Goal: Task Accomplishment & Management: Complete application form

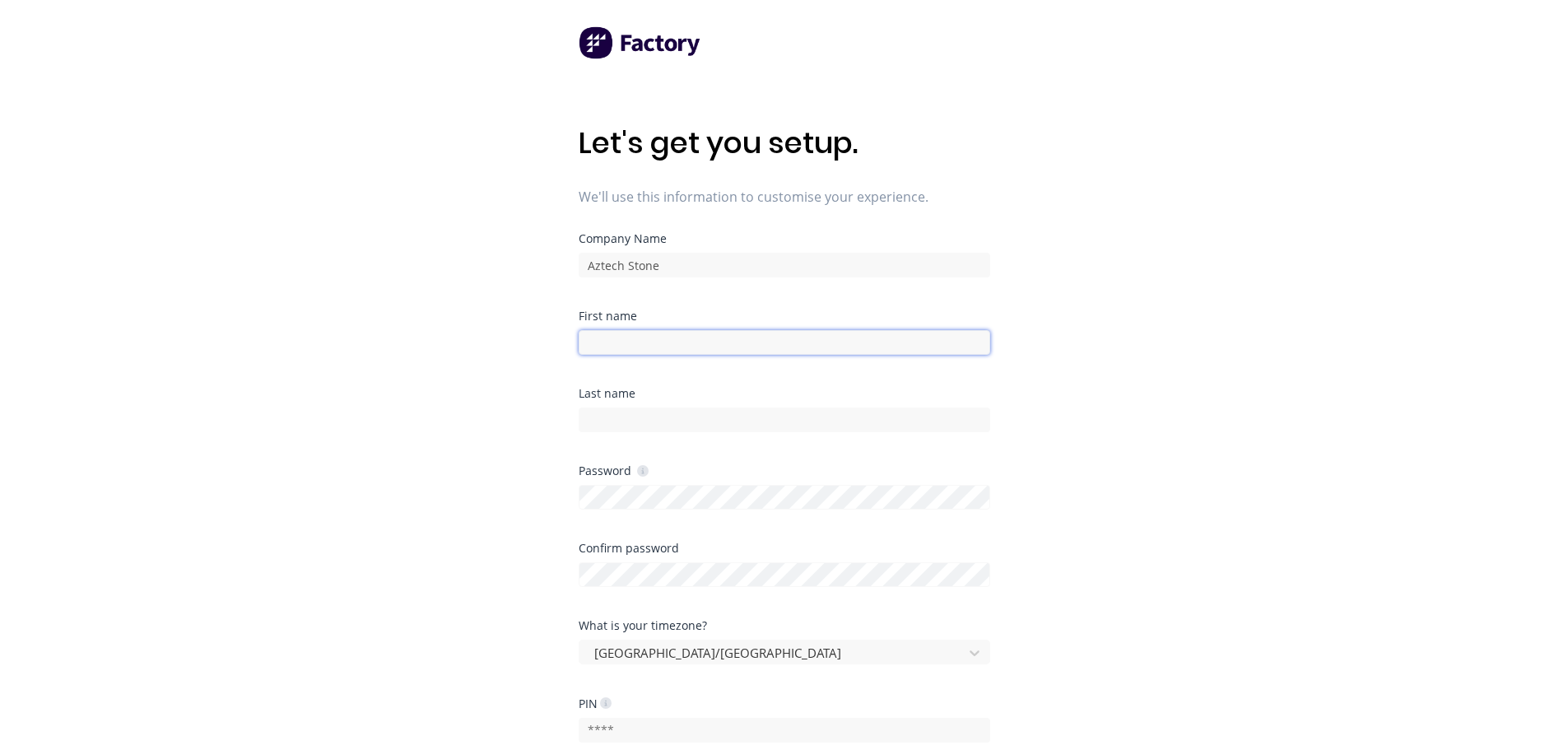
click at [665, 336] on input at bounding box center [784, 341] width 412 height 24
type input "[PERSON_NAME]"
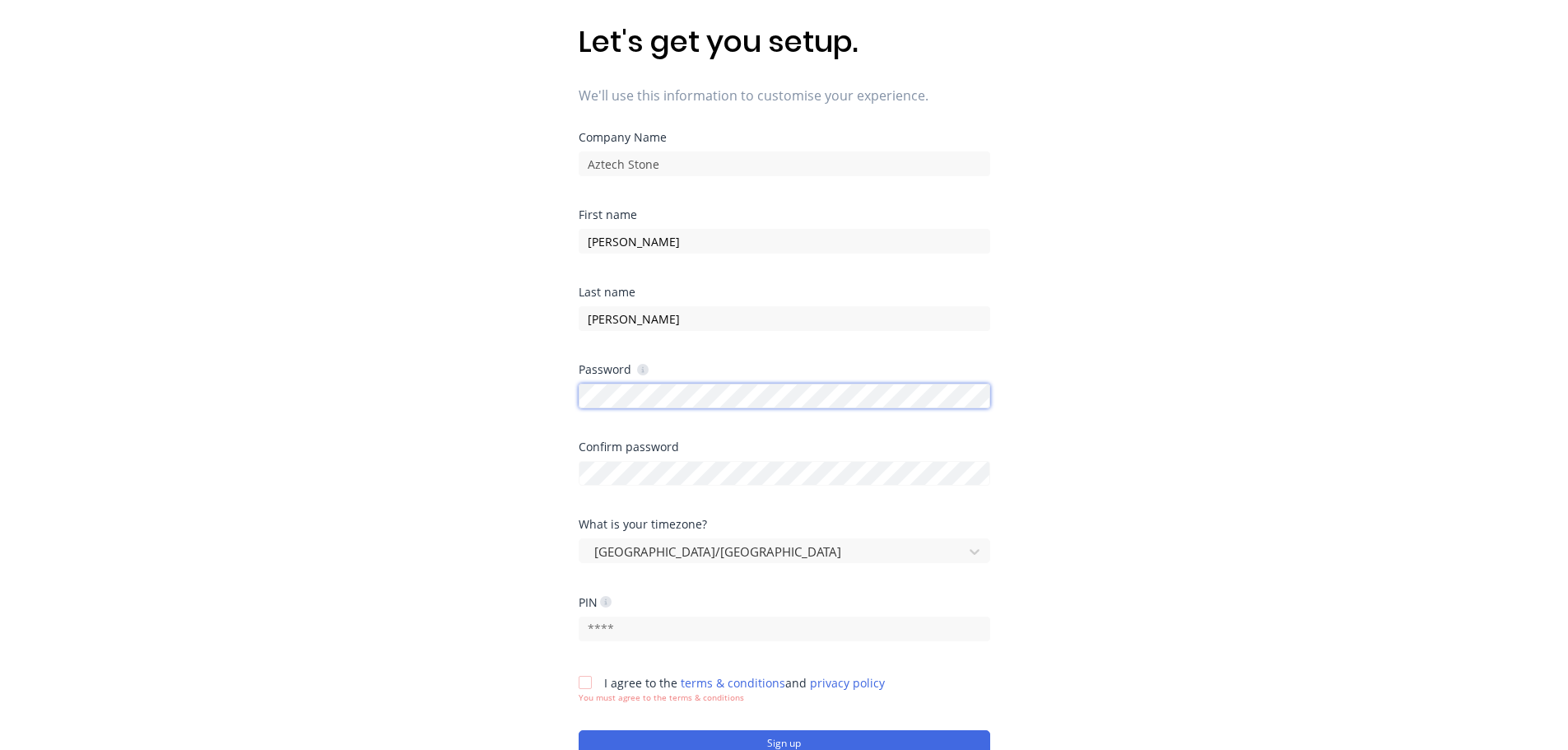
scroll to position [240, 0]
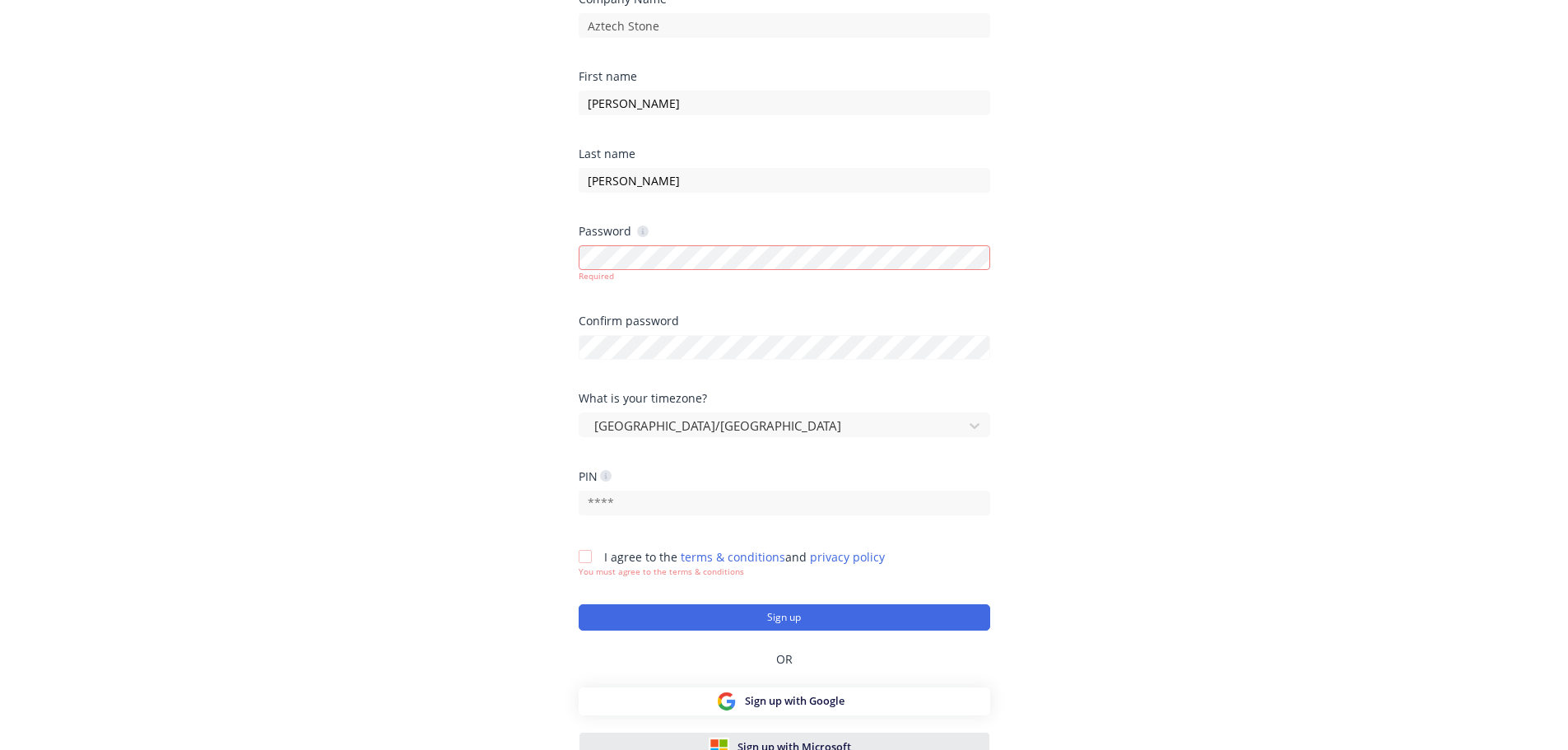
click at [731, 736] on div "Sign up with Microsoft" at bounding box center [784, 746] width 150 height 20
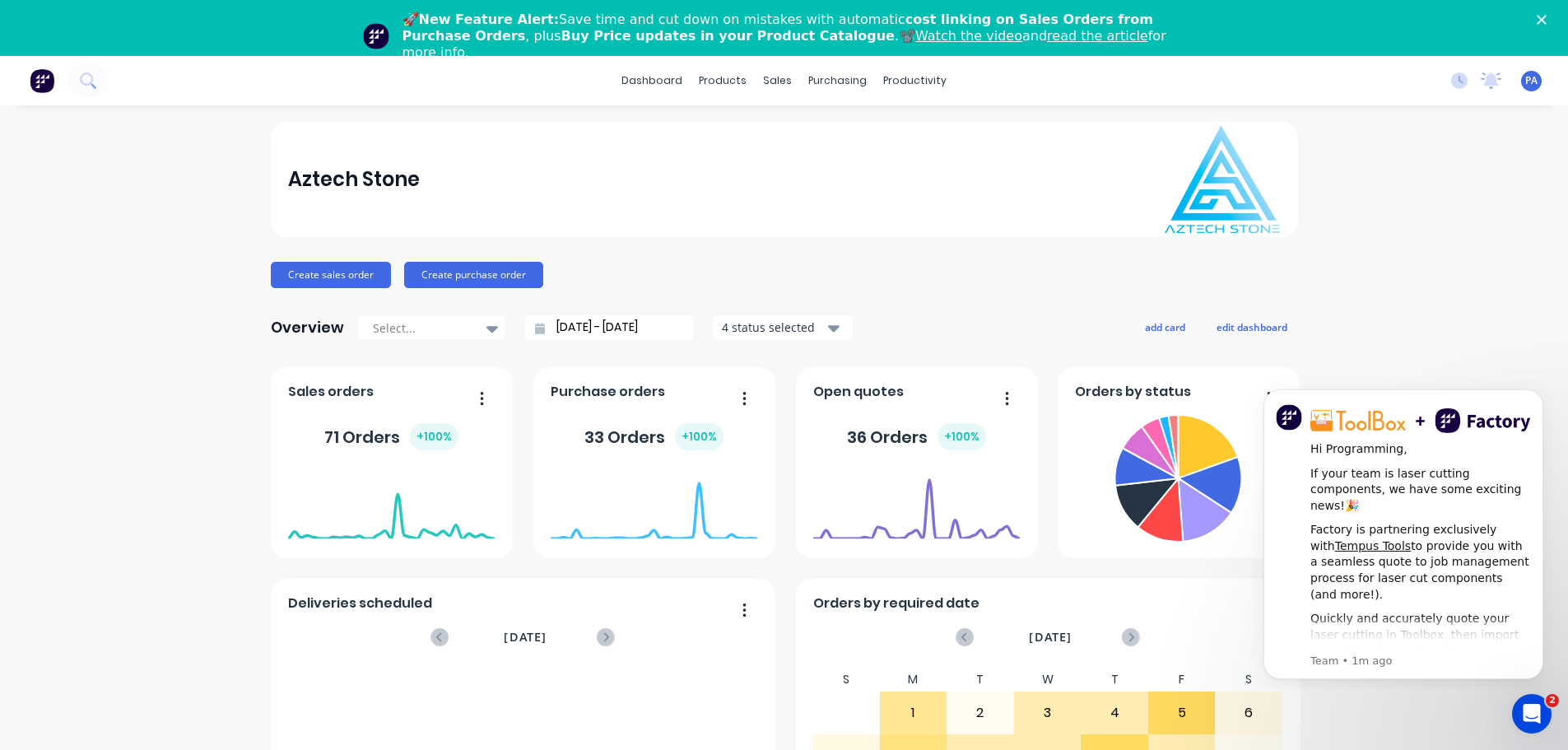
click at [1005, 400] on icon "button" at bounding box center [1007, 398] width 4 height 17
click at [996, 399] on button "button" at bounding box center [1000, 400] width 34 height 25
click at [838, 391] on span "Open quotes" at bounding box center [858, 392] width 91 height 20
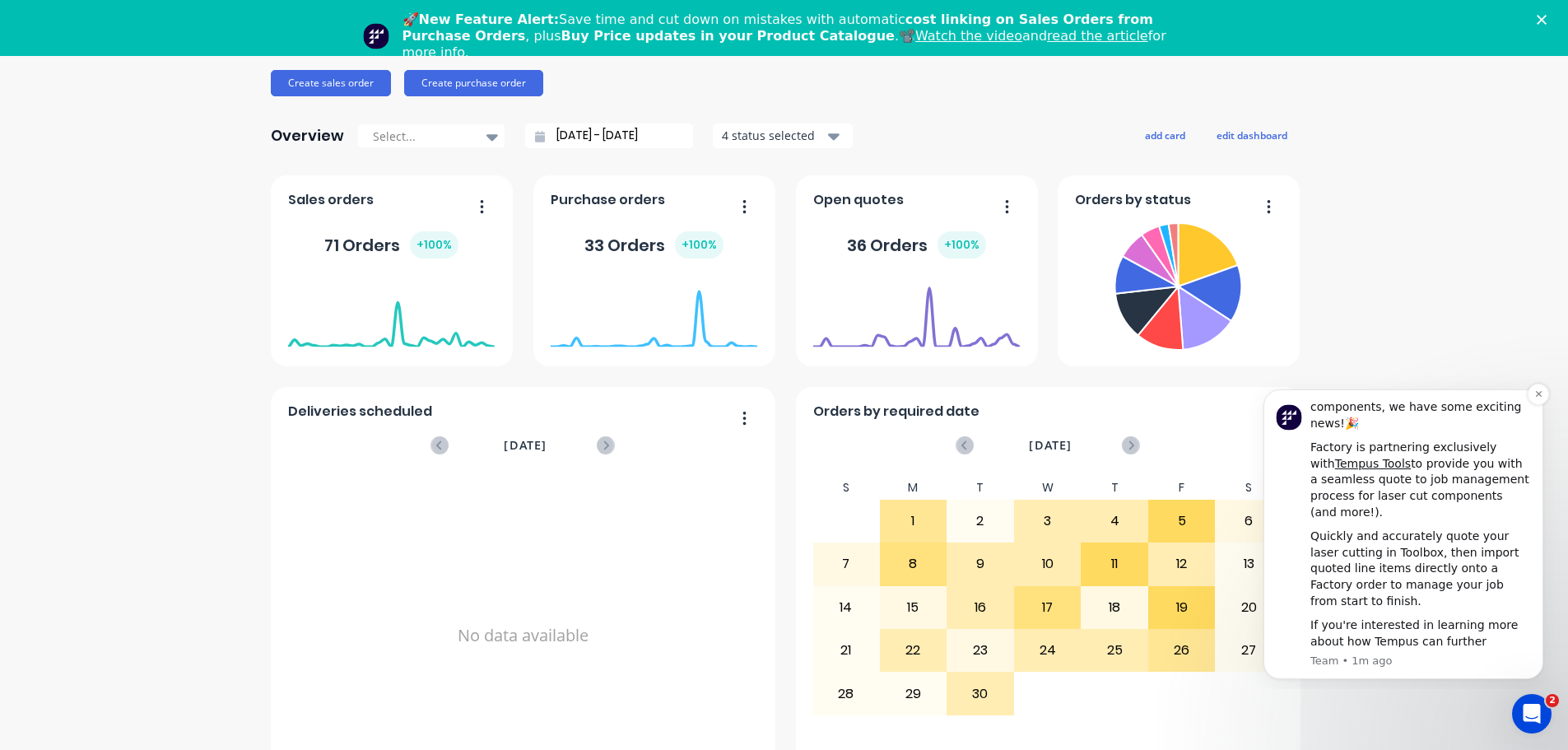
scroll to position [85, 0]
click at [1414, 283] on div "Aztech Stone Create sales order Create purchase order Overview Select... 25/08/…" at bounding box center [784, 359] width 1568 height 859
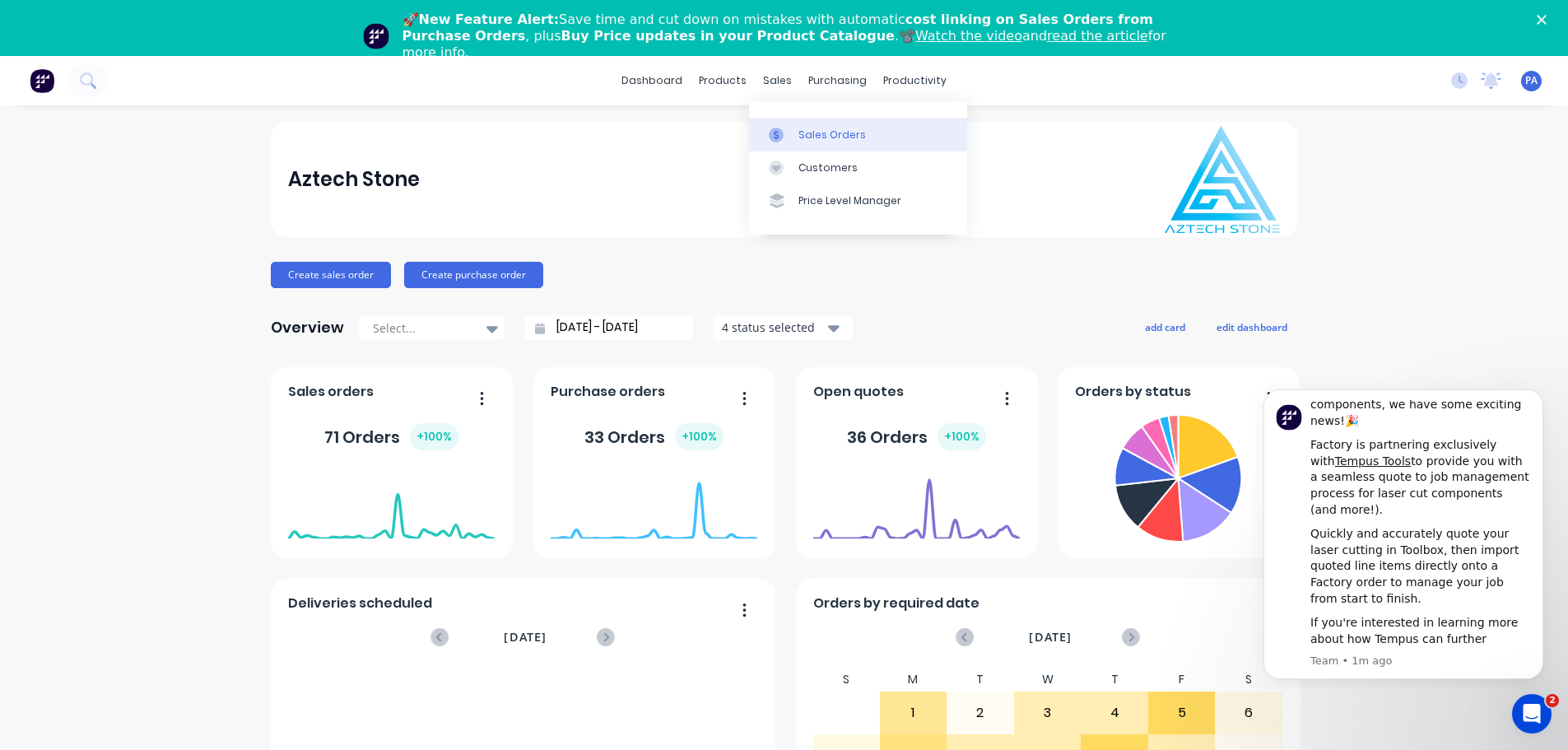
click at [802, 139] on div "Sales Orders" at bounding box center [832, 135] width 67 height 15
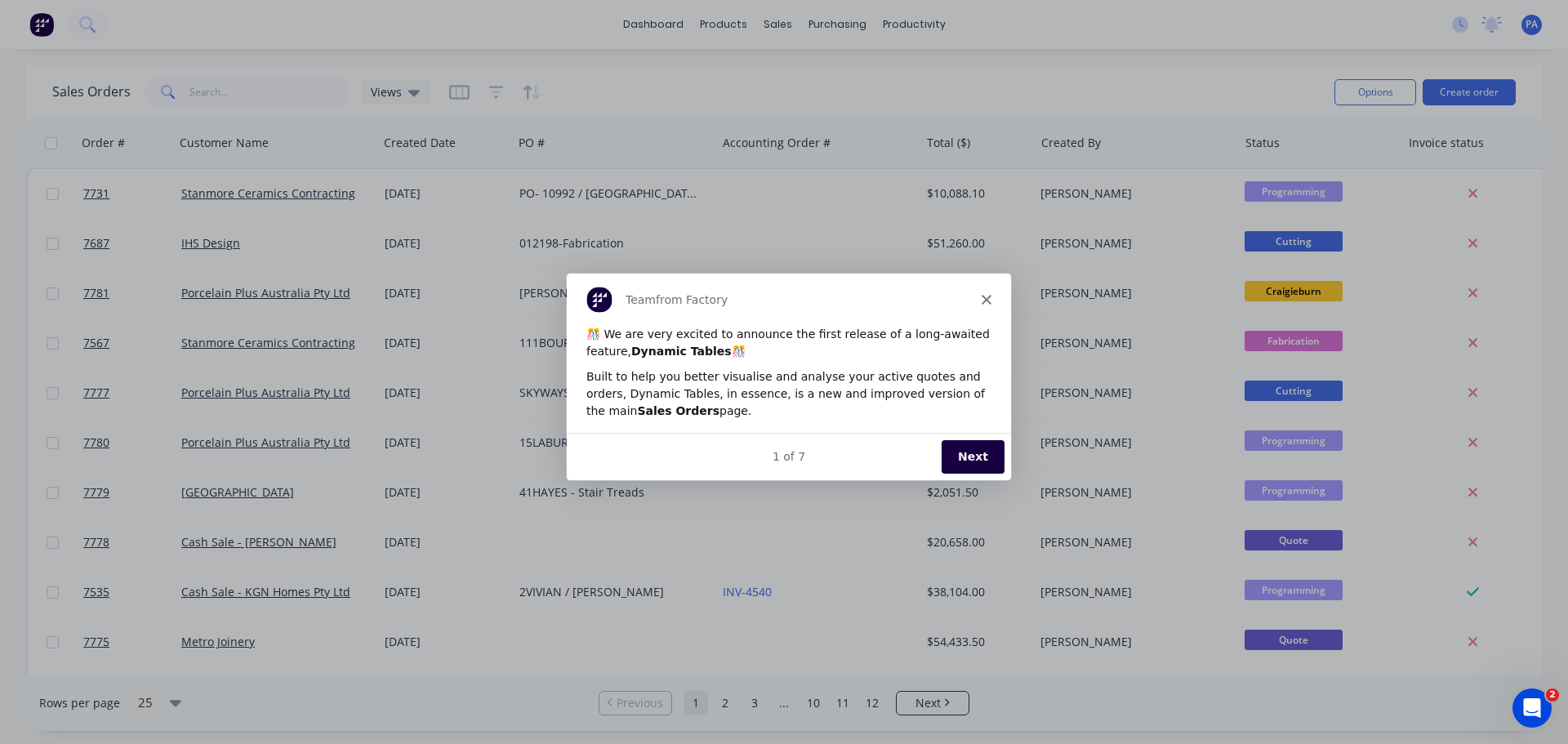
click at [984, 301] on polygon "Close" at bounding box center [986, 299] width 10 height 10
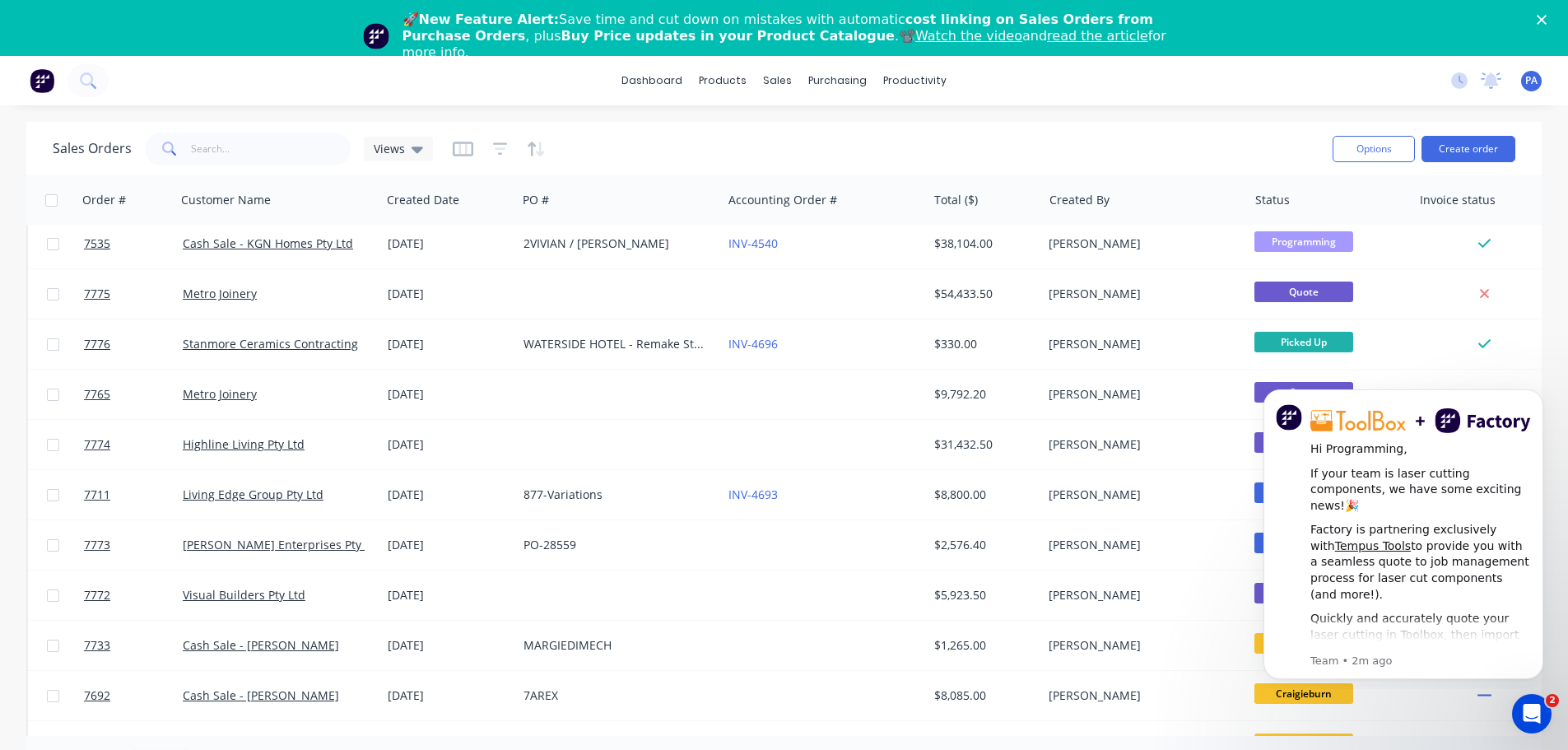
scroll to position [493, 0]
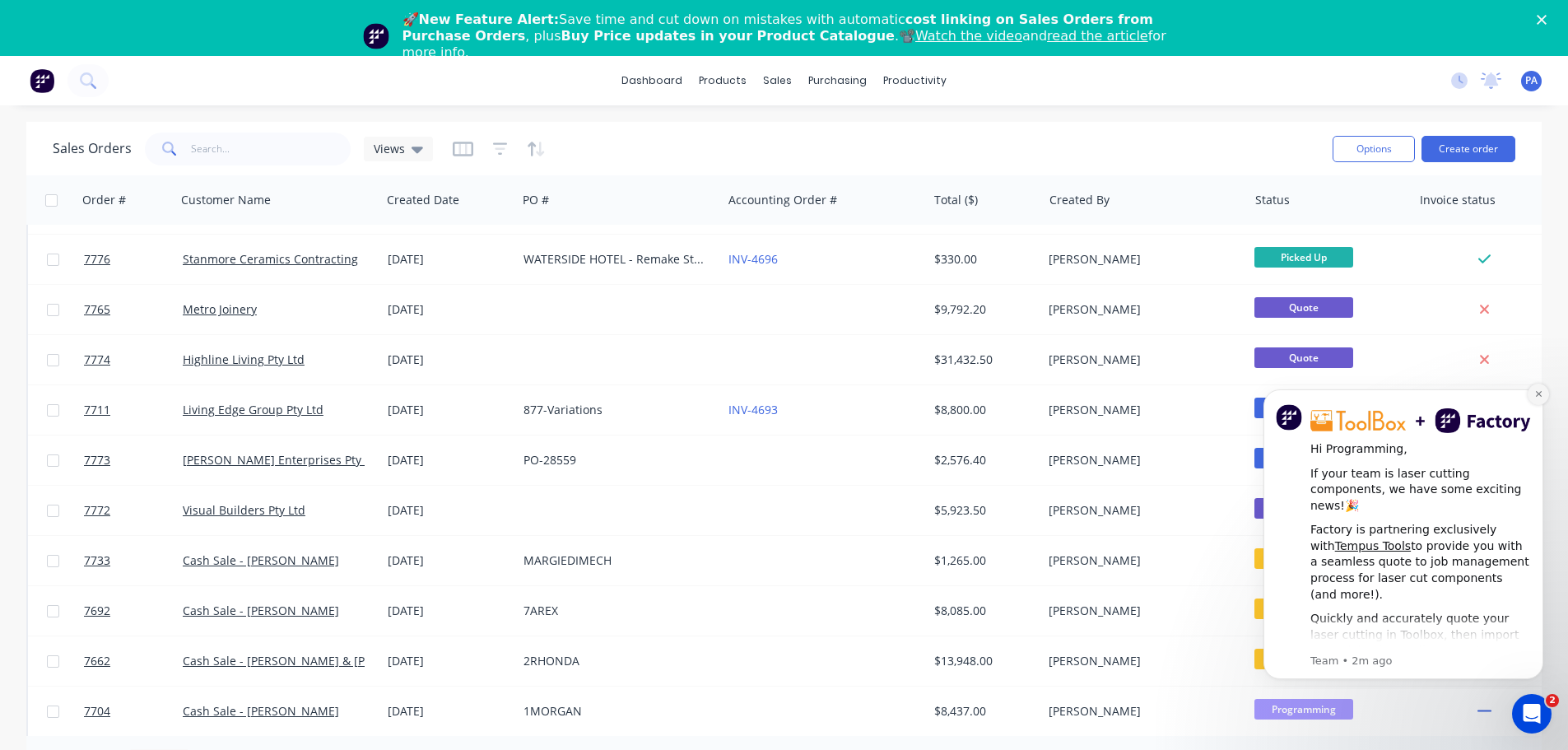
click at [1541, 398] on icon "Dismiss notification" at bounding box center [1538, 393] width 9 height 9
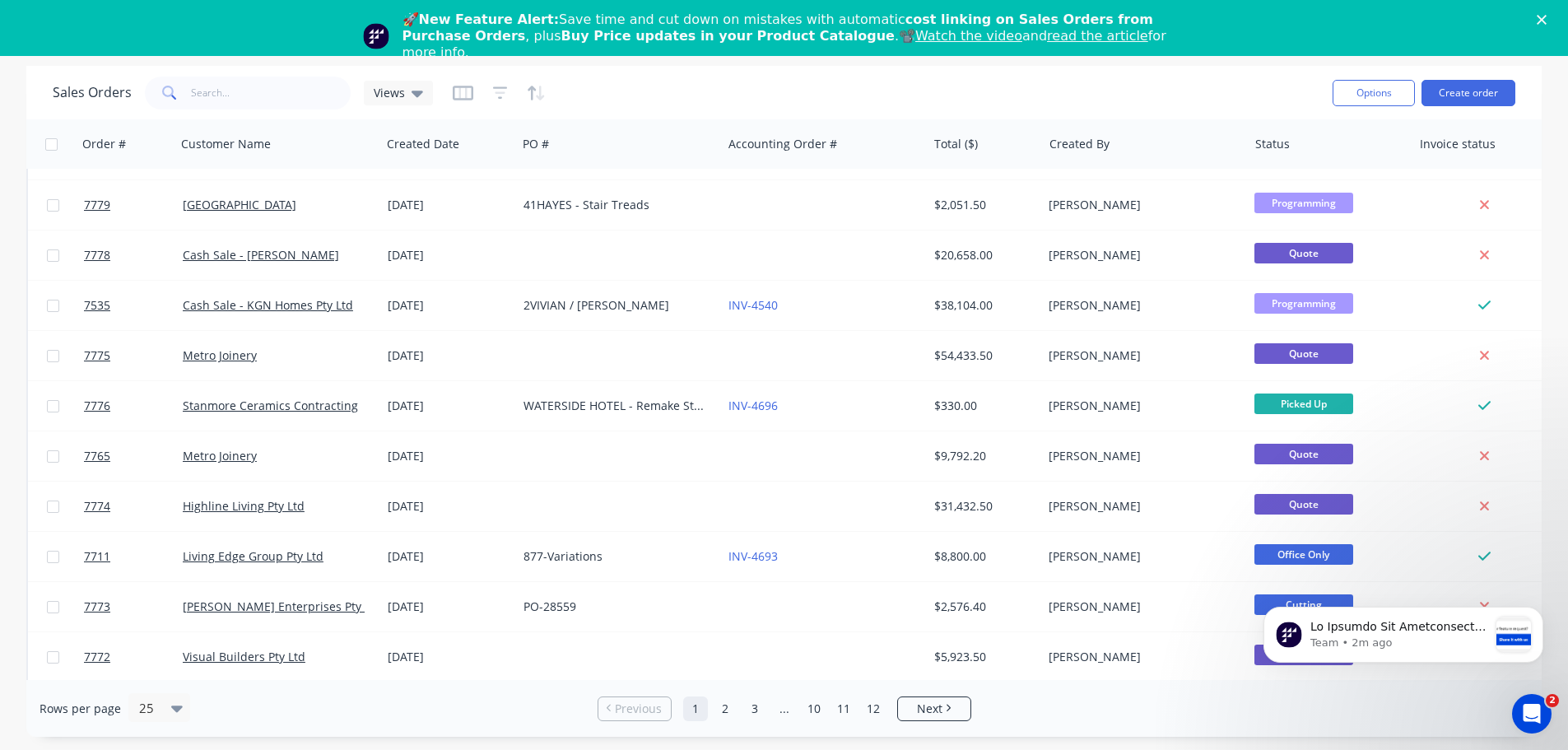
scroll to position [258, 0]
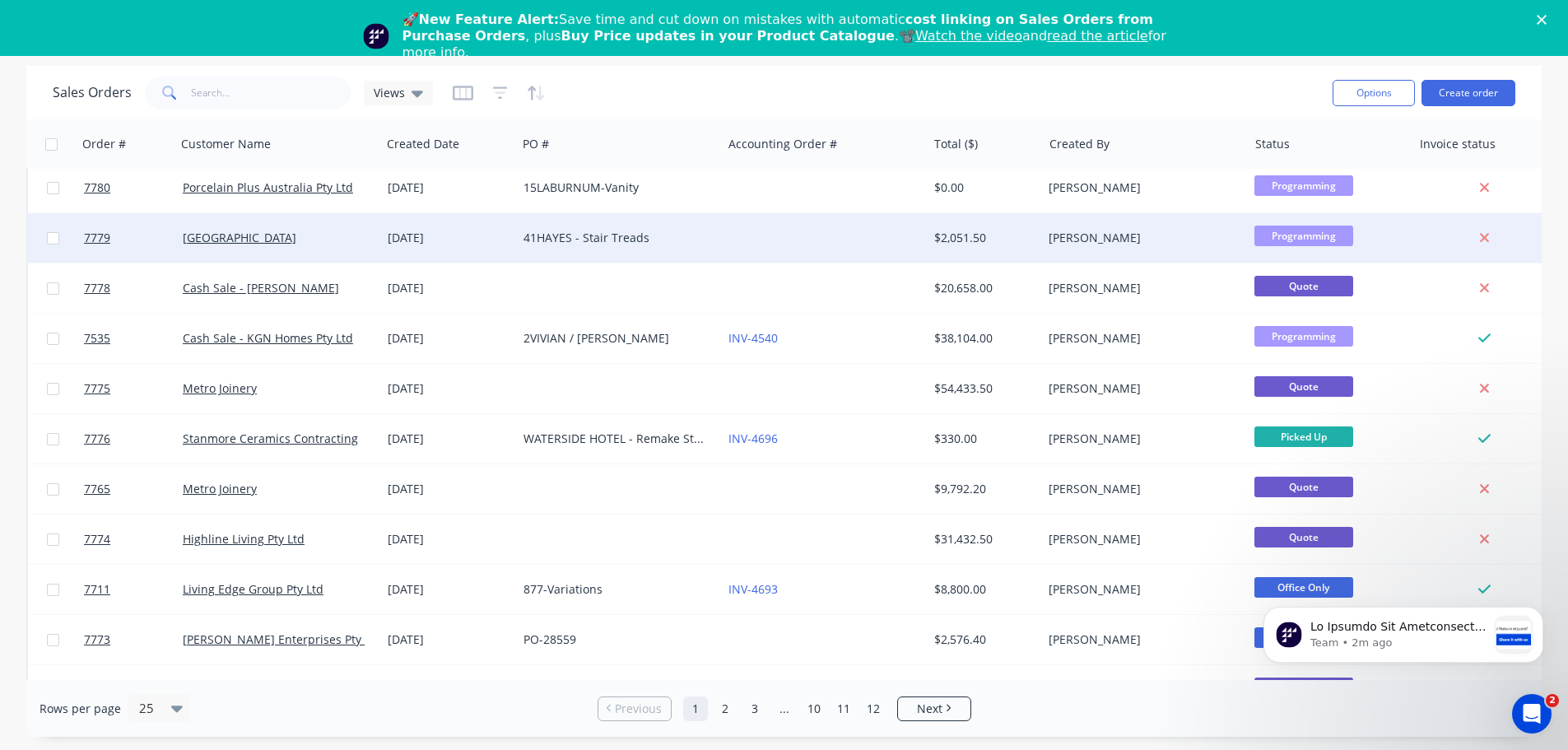
click at [1014, 241] on div "$2,051.50" at bounding box center [982, 238] width 97 height 17
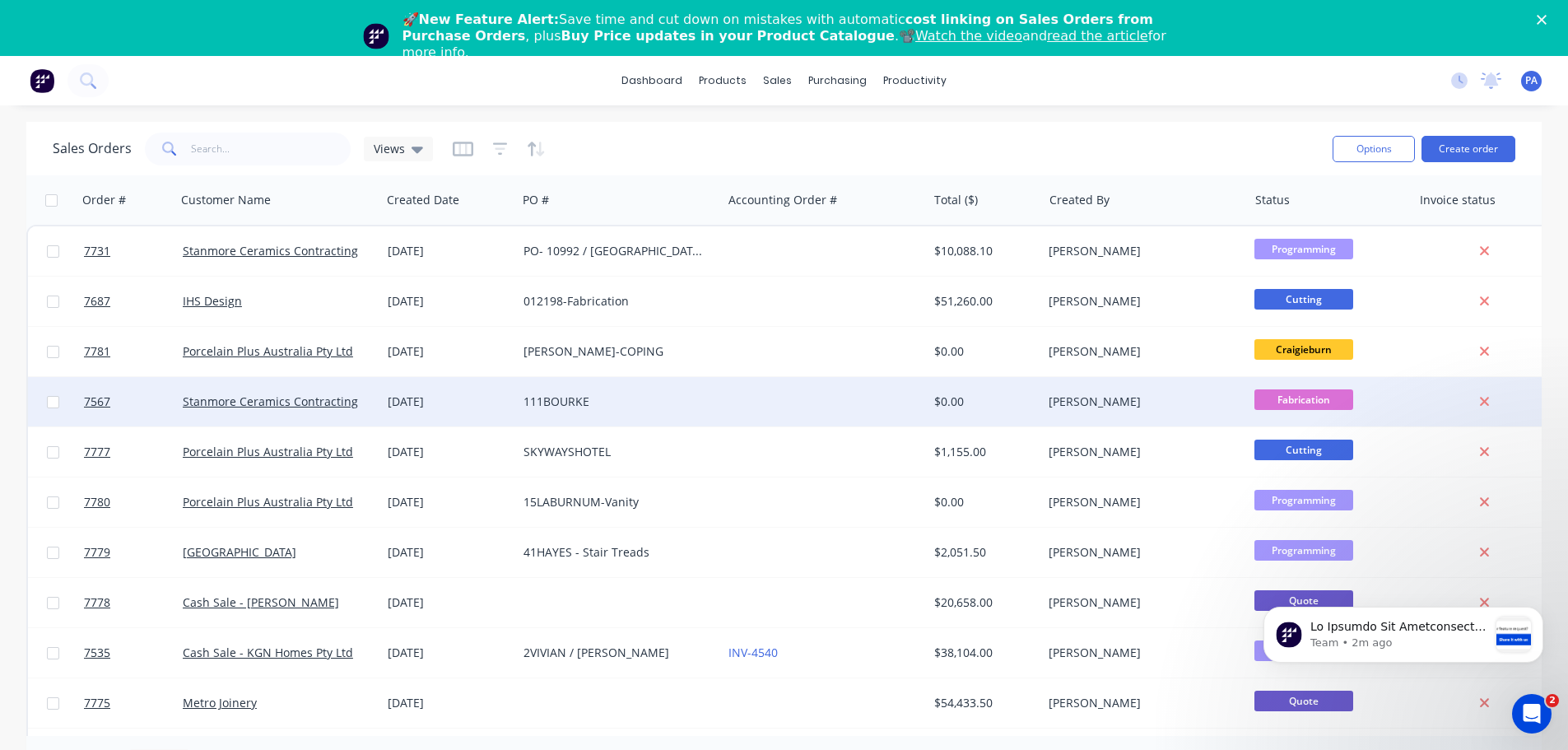
click at [636, 412] on div "111BOURKE" at bounding box center [619, 402] width 205 height 50
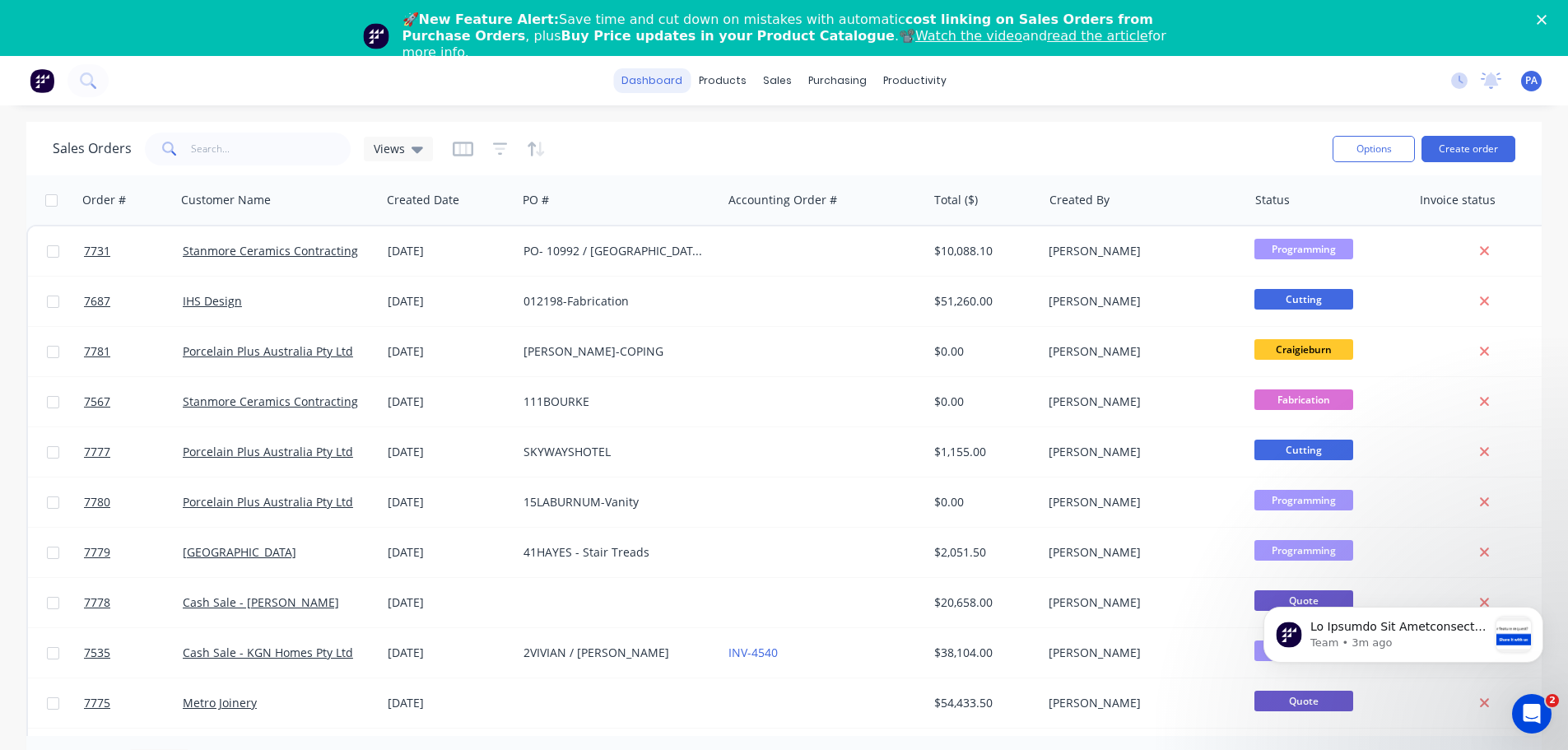
click at [670, 83] on link "dashboard" at bounding box center [651, 80] width 77 height 24
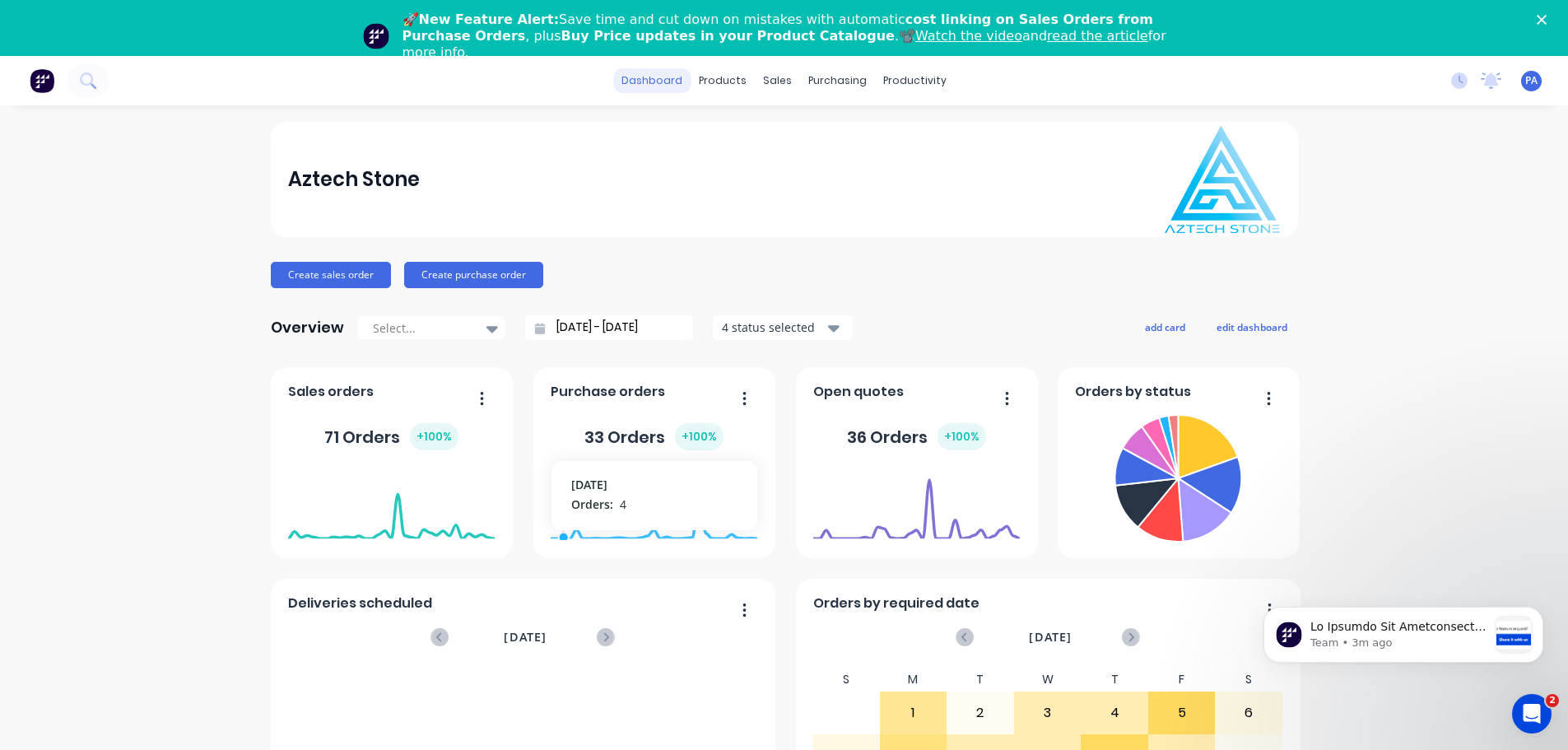
click at [648, 82] on link "dashboard" at bounding box center [651, 80] width 77 height 24
click at [732, 82] on div "products" at bounding box center [723, 80] width 64 height 24
click at [768, 82] on div "sales" at bounding box center [777, 80] width 45 height 24
click at [917, 138] on div "Workflow" at bounding box center [937, 135] width 50 height 15
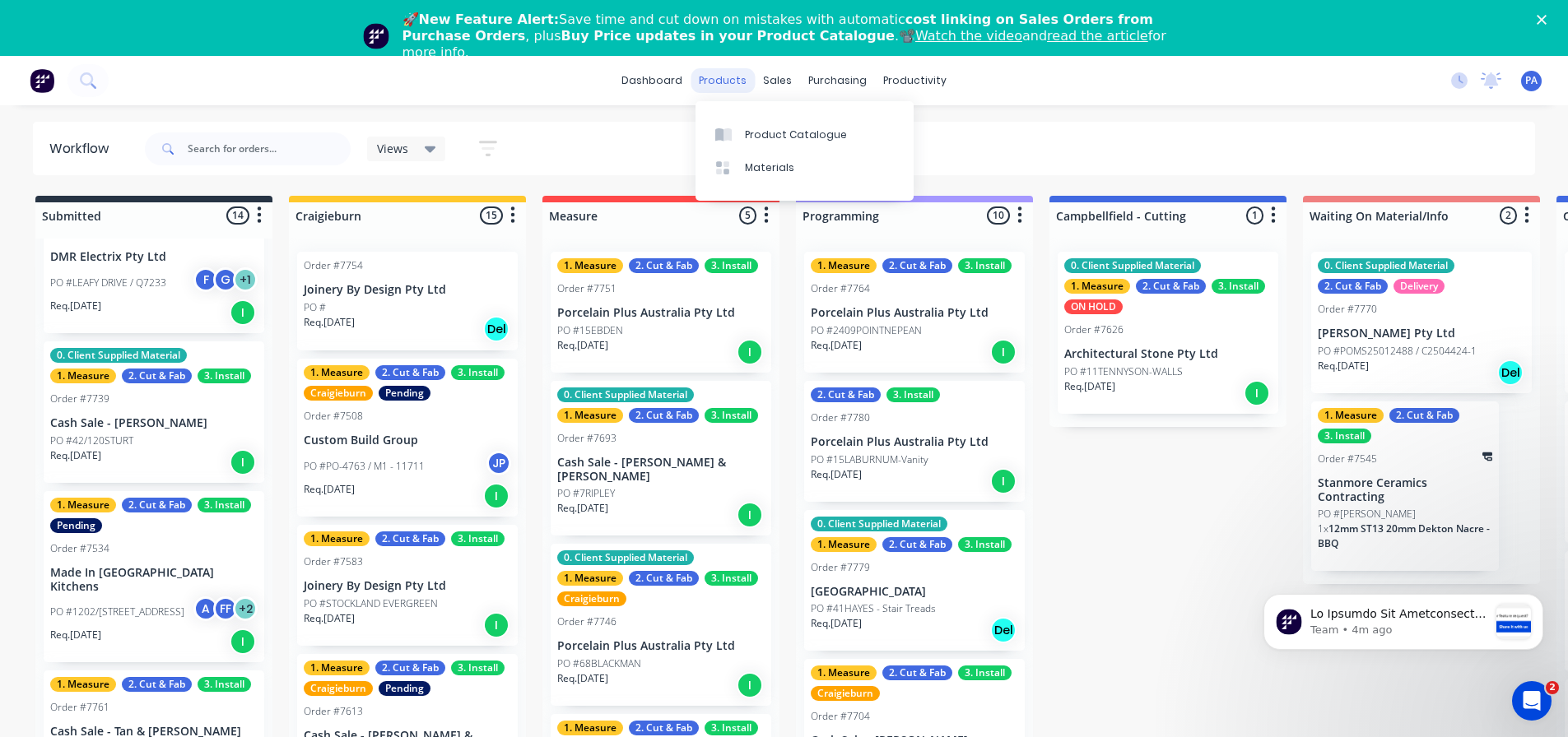
click at [724, 80] on div "products" at bounding box center [723, 80] width 64 height 24
click at [784, 87] on div "sales" at bounding box center [777, 80] width 45 height 24
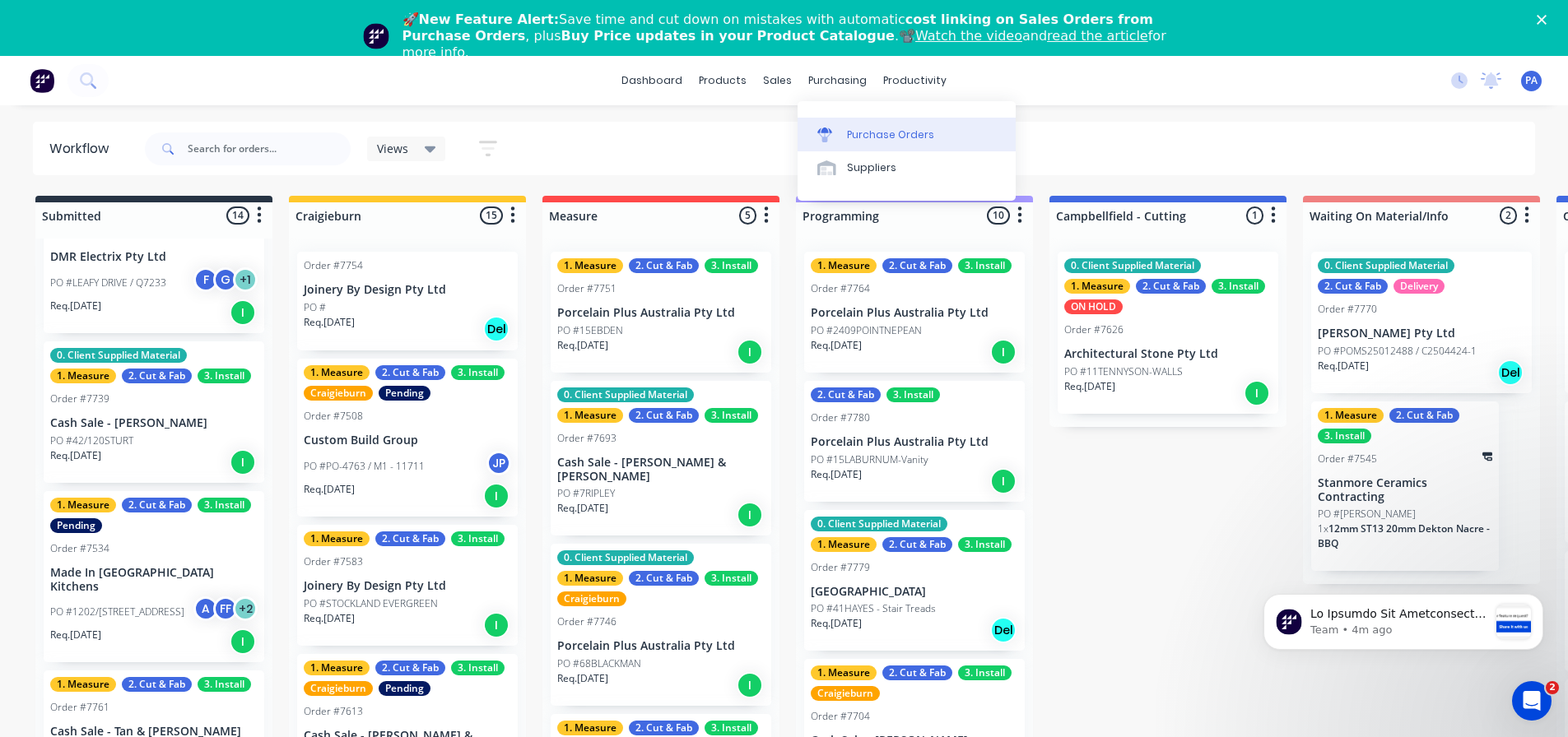
click at [850, 142] on link "Purchase Orders" at bounding box center [907, 135] width 218 height 33
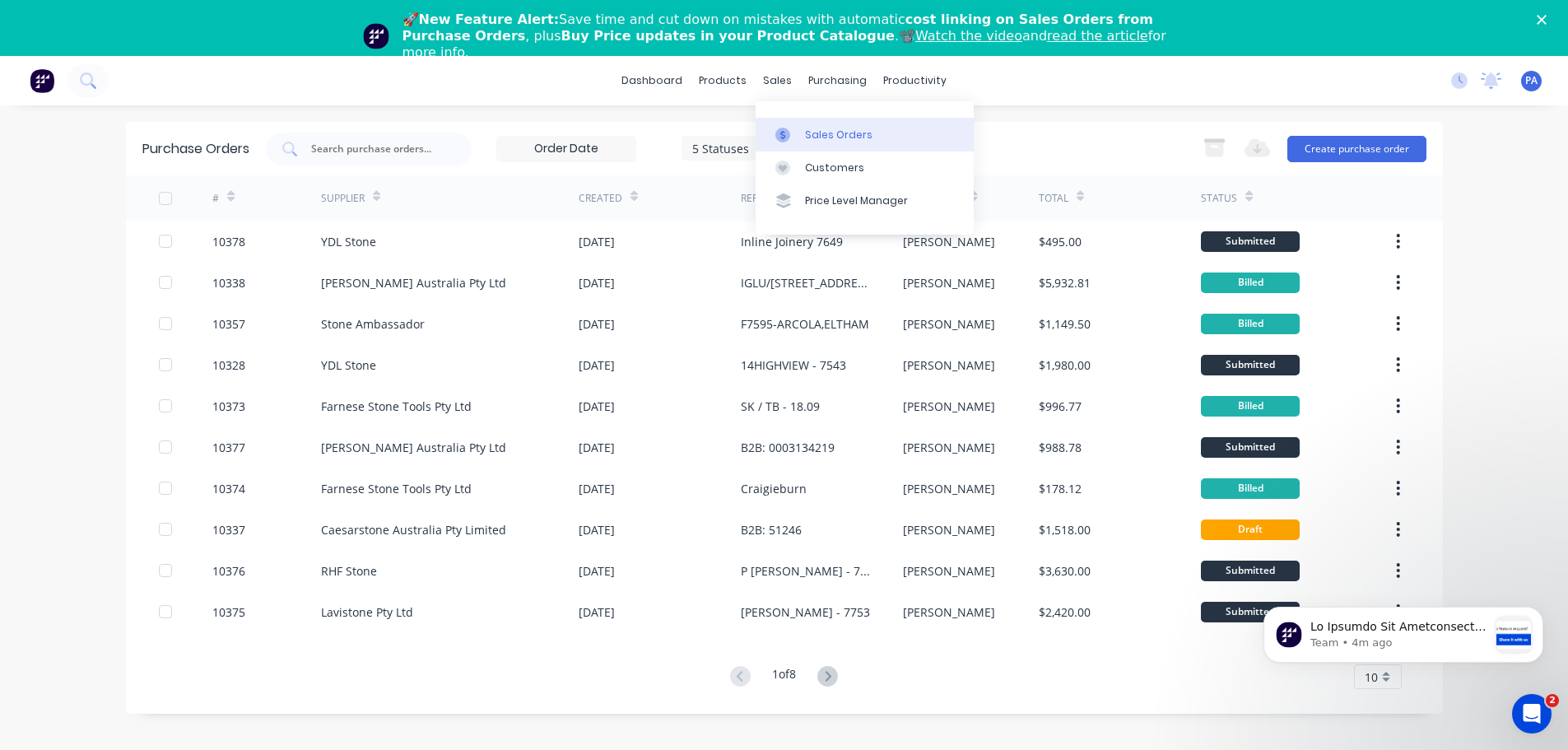
click at [832, 139] on div "Sales Orders" at bounding box center [839, 135] width 67 height 15
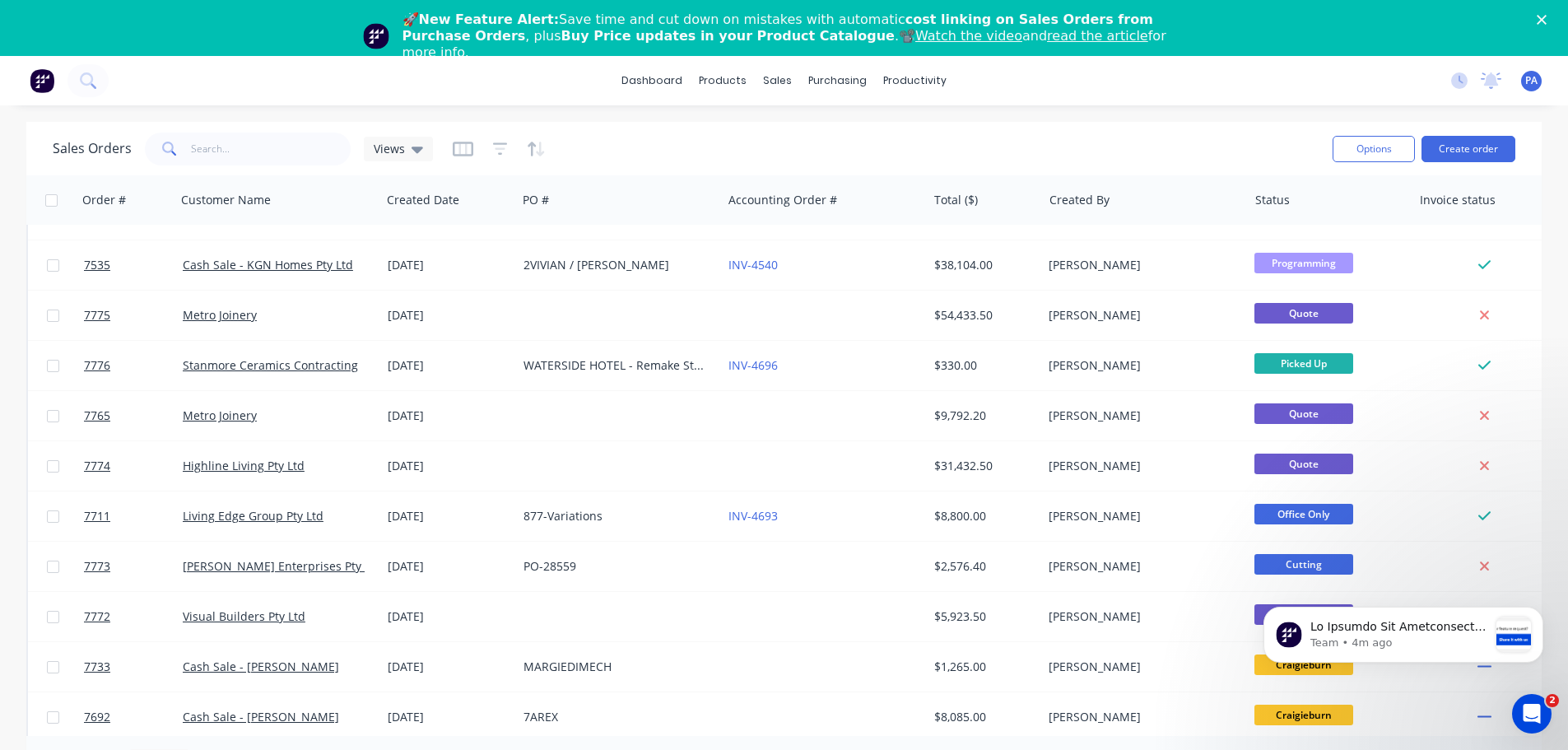
scroll to position [412, 0]
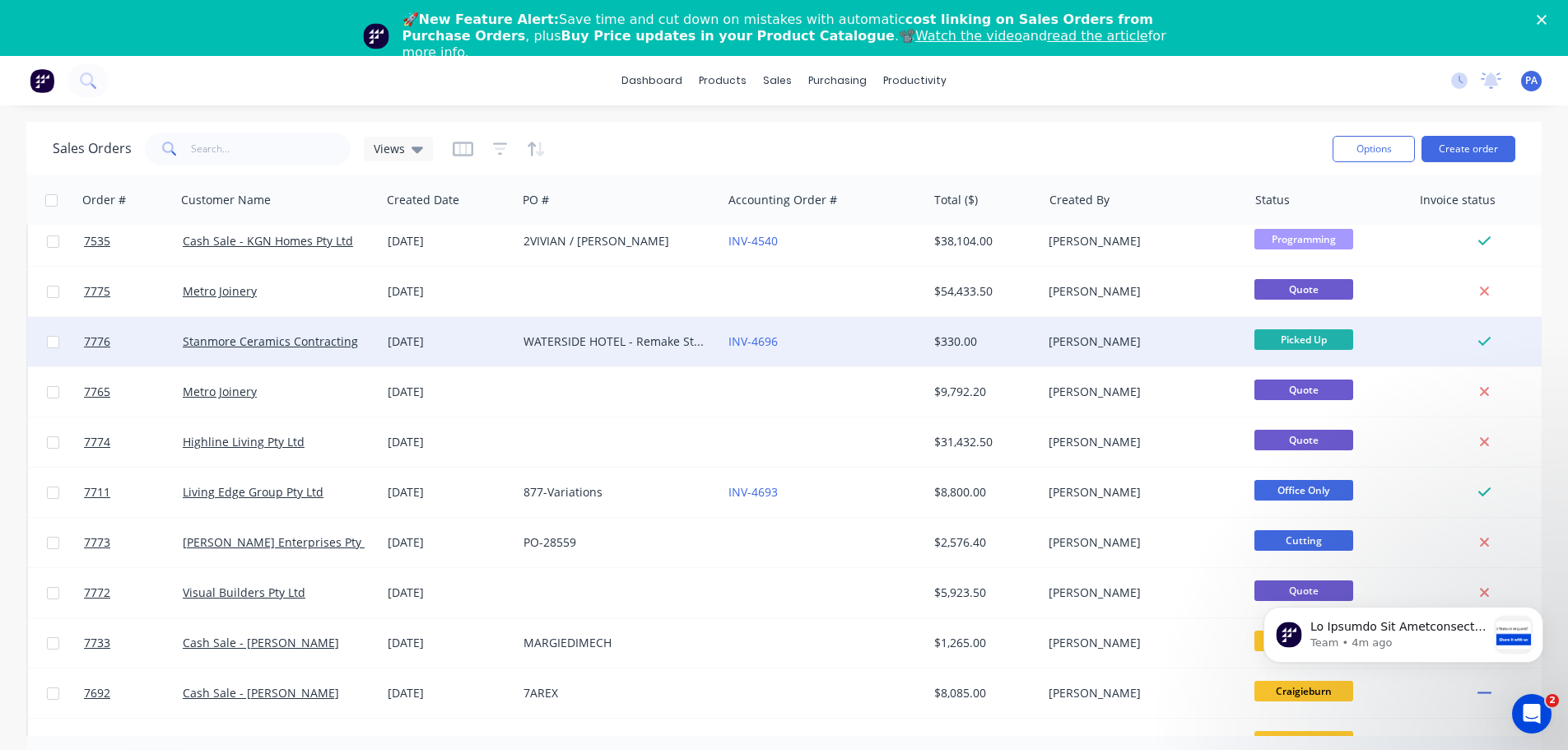
click at [650, 343] on div "WATERSIDE HOTEL - Remake Strips" at bounding box center [614, 341] width 182 height 17
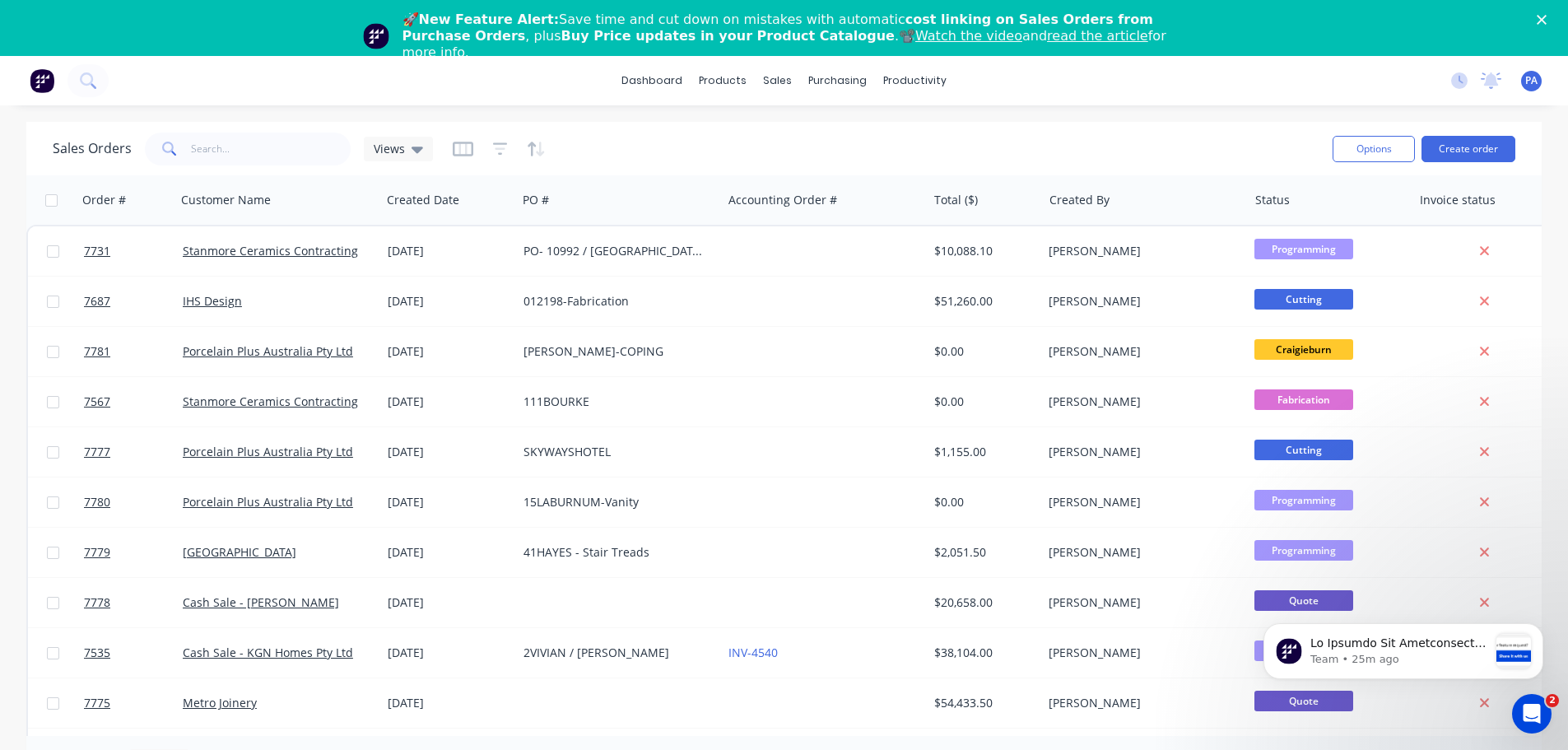
click at [1532, 84] on span "PA" at bounding box center [1531, 80] width 13 height 15
click at [654, 85] on link "dashboard" at bounding box center [651, 80] width 77 height 24
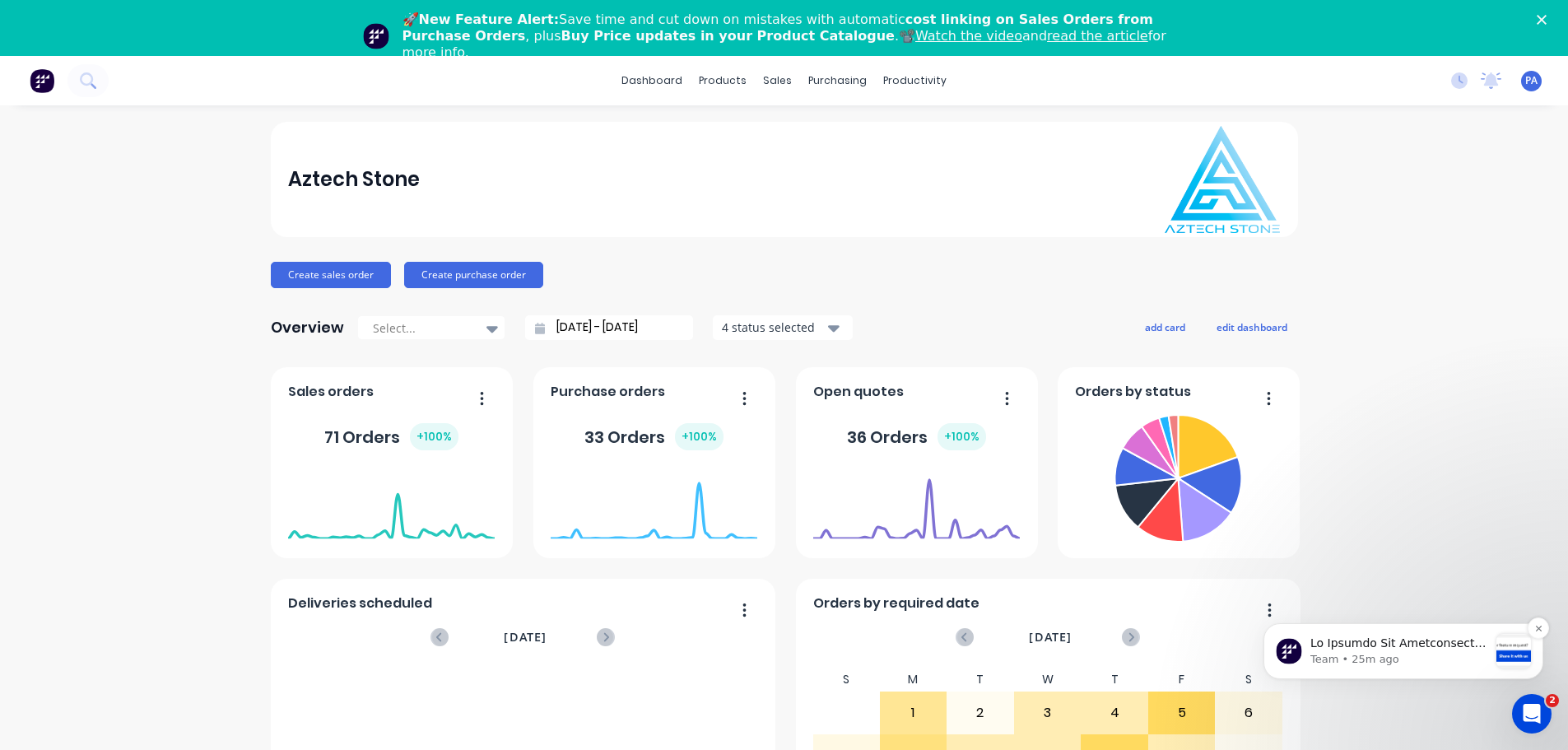
click at [1412, 657] on p "Team • 25m ago" at bounding box center [1399, 659] width 177 height 15
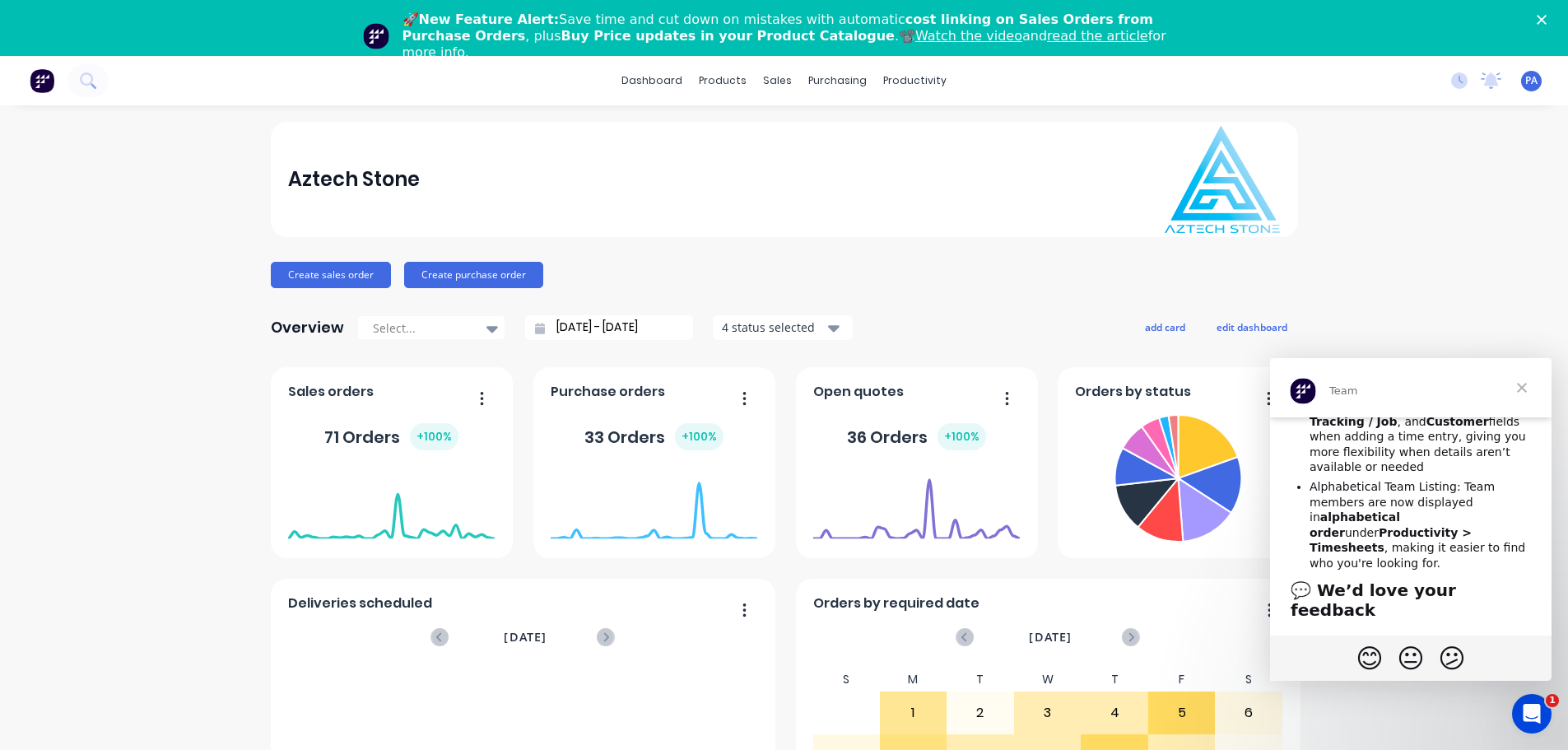
scroll to position [759, 0]
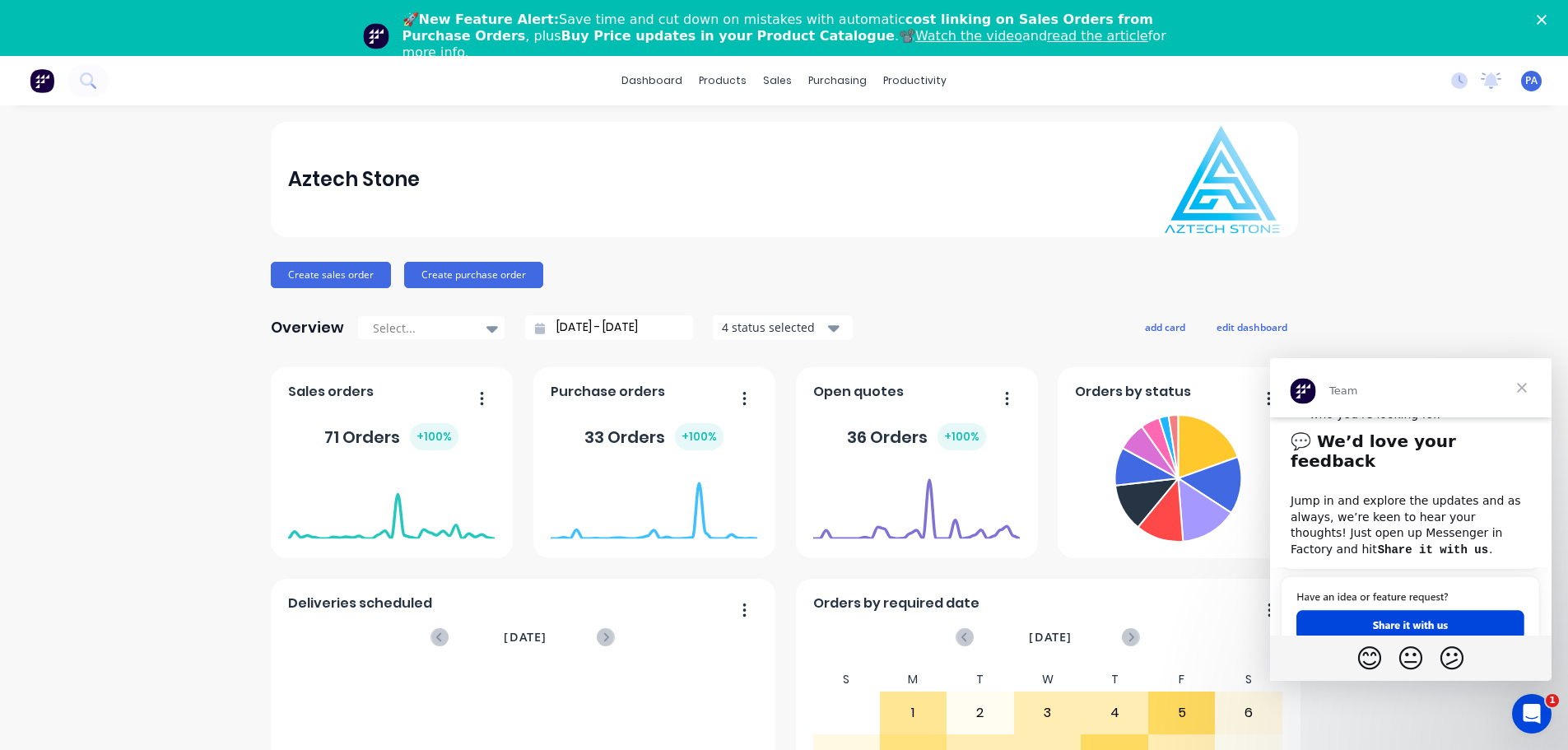
click at [1521, 387] on span "Close" at bounding box center [1521, 387] width 59 height 59
